Goal: Obtain resource: Obtain resource

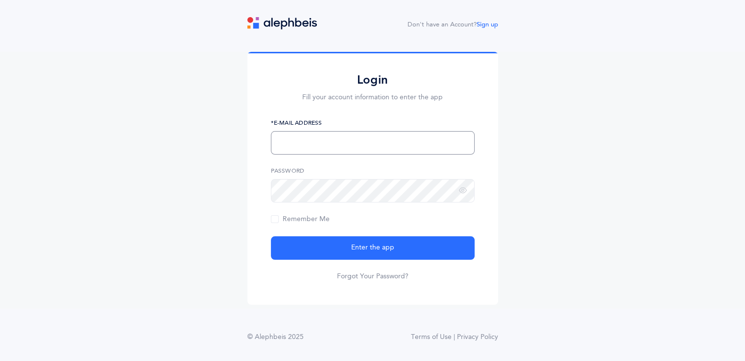
click at [307, 141] on input "text" at bounding box center [373, 142] width 204 height 23
type input "[EMAIL_ADDRESS][DOMAIN_NAME]"
click at [271, 236] on button "Enter the app" at bounding box center [373, 247] width 204 height 23
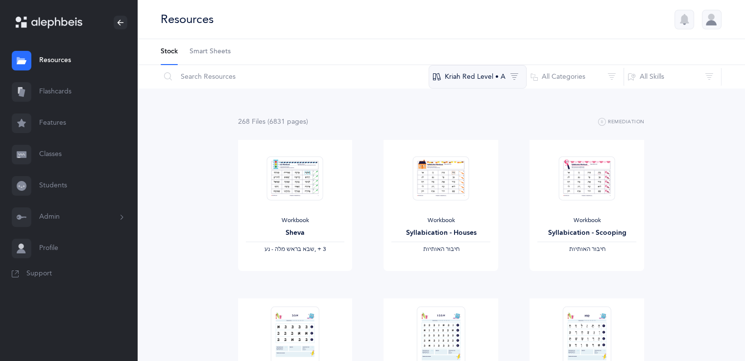
click at [496, 82] on button "Kriah Red Level • A" at bounding box center [477, 76] width 98 height 23
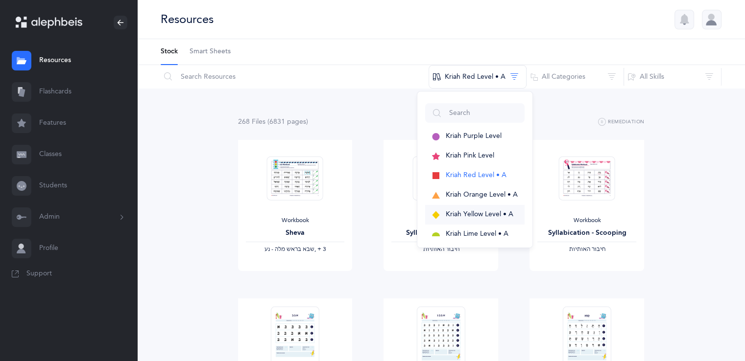
click at [469, 214] on span "Kriah Yellow Level • A" at bounding box center [479, 215] width 68 height 8
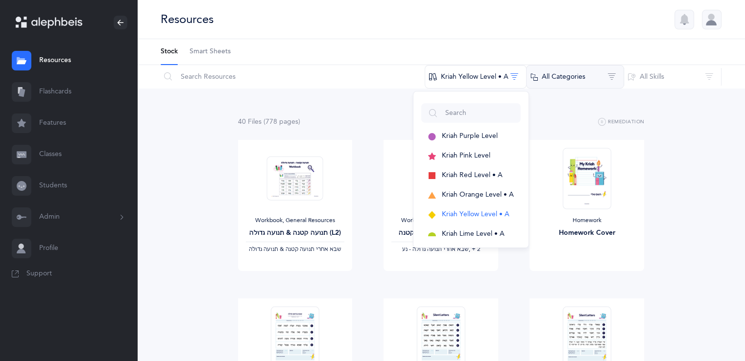
click at [580, 77] on button "All Categories" at bounding box center [575, 76] width 98 height 23
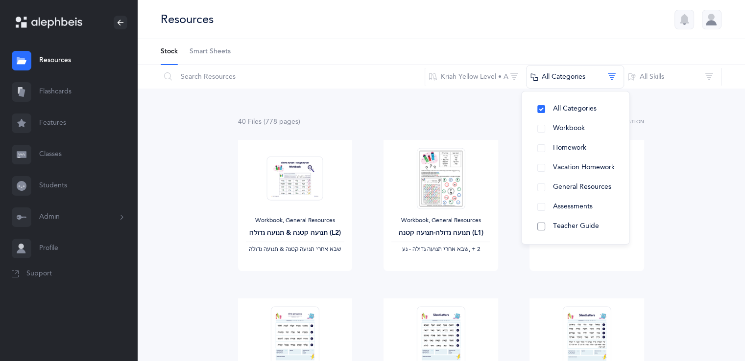
click at [556, 228] on span "Teacher Guide" at bounding box center [576, 226] width 46 height 8
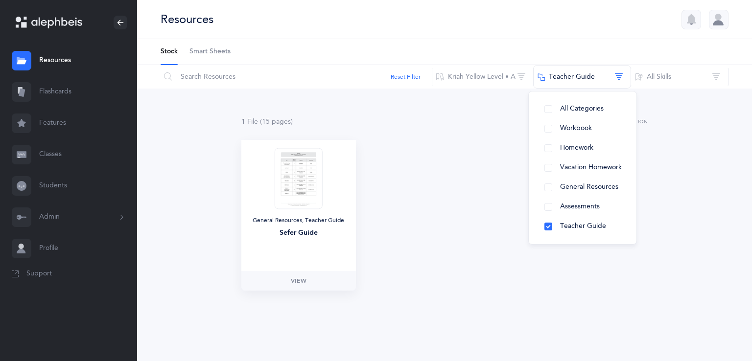
click at [308, 204] on img at bounding box center [299, 178] width 48 height 61
click at [299, 280] on span "View" at bounding box center [299, 281] width 16 height 9
